Goal: Task Accomplishment & Management: Manage account settings

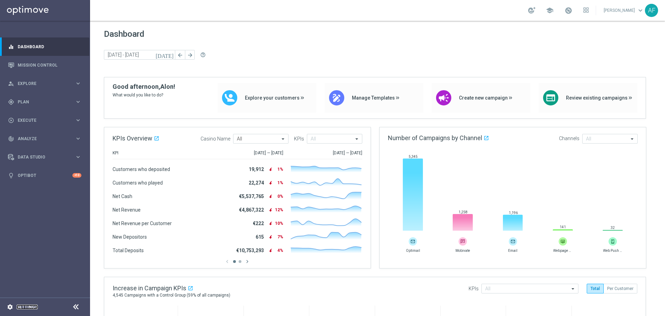
click at [27, 306] on link "Settings" at bounding box center [27, 307] width 21 height 4
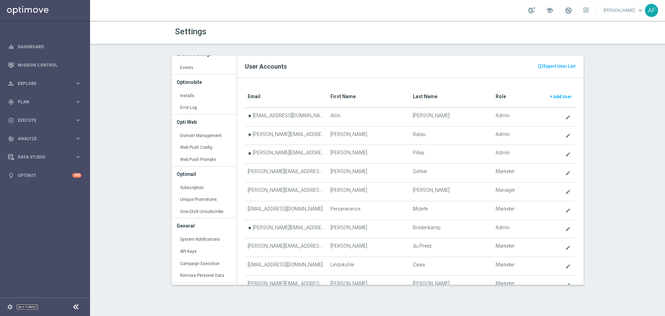
scroll to position [86, 0]
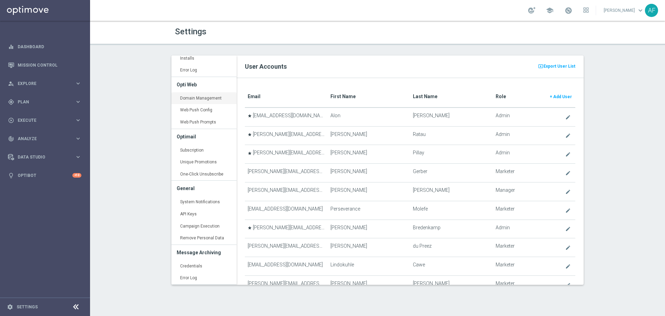
click at [209, 95] on link "Domain Management keyboard_arrow_right" at bounding box center [204, 98] width 65 height 12
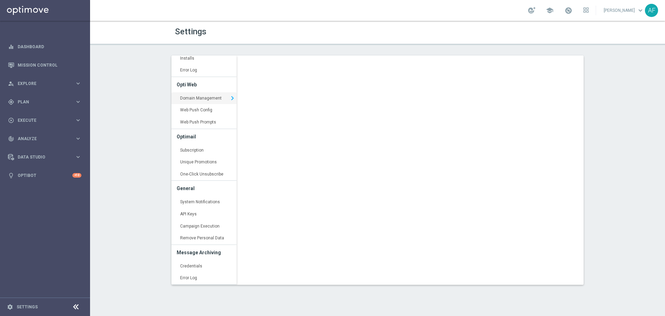
click at [319, 46] on div "Settings Manage Users User Accounts keyboard_arrow_right Role Permissions keybo…" at bounding box center [377, 168] width 575 height 295
click at [317, 49] on div "Settings Manage Users User Accounts keyboard_arrow_right Role Permissions keybo…" at bounding box center [377, 168] width 575 height 295
click at [267, 54] on div "Settings Manage Users User Accounts keyboard_arrow_right Role Permissions keybo…" at bounding box center [377, 168] width 575 height 295
